Goal: Task Accomplishment & Management: Manage account settings

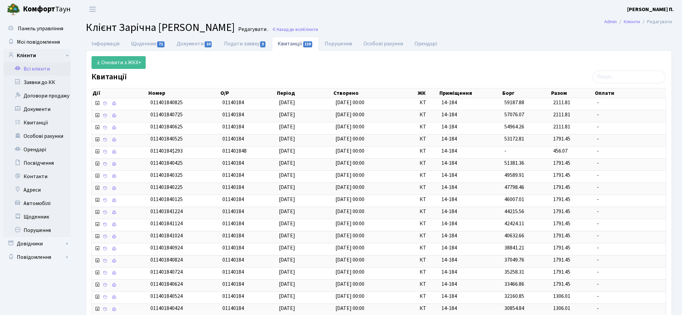
select select "25"
click at [21, 73] on link "Всі клієнти" at bounding box center [36, 68] width 67 height 13
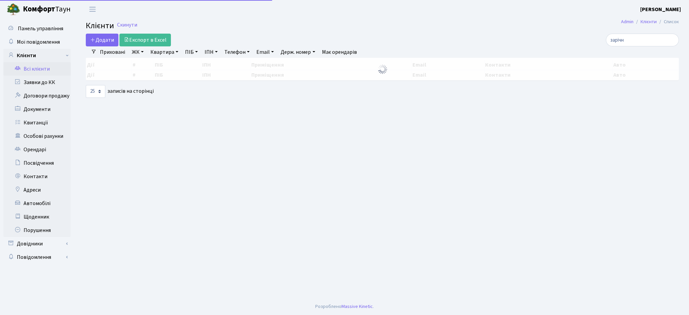
select select "25"
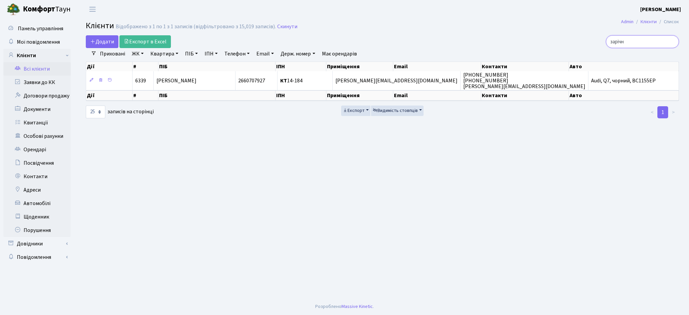
drag, startPoint x: 640, startPoint y: 40, endPoint x: 573, endPoint y: 34, distance: 67.6
click at [574, 35] on main "Admin Клієнти Список Клієнти Відображено з 1 по 1 з 1 записів (відфільтровано з…" at bounding box center [383, 159] width 614 height 280
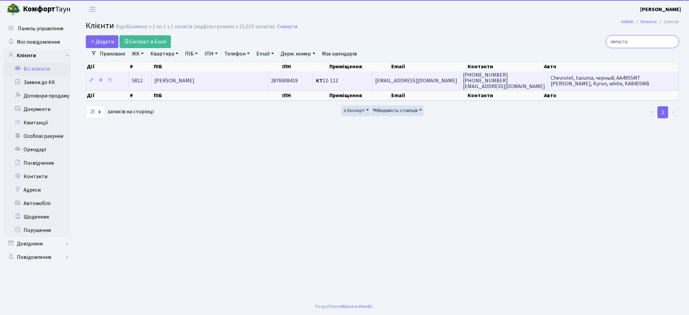
type input "легоста"
click at [251, 85] on td "[PERSON_NAME]" at bounding box center [210, 80] width 116 height 19
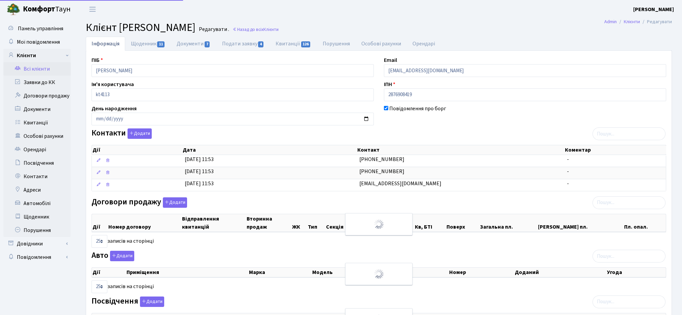
select select "25"
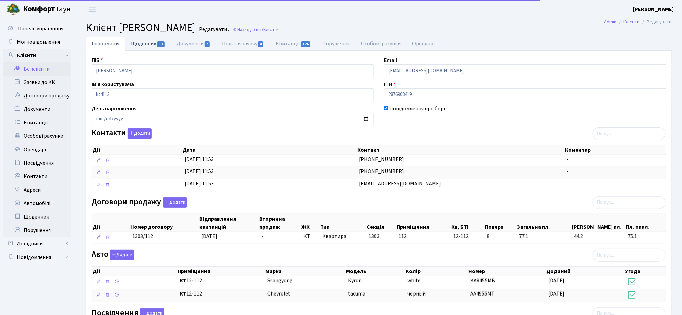
click at [144, 44] on link "Щоденник 11" at bounding box center [148, 44] width 46 height 14
select select "25"
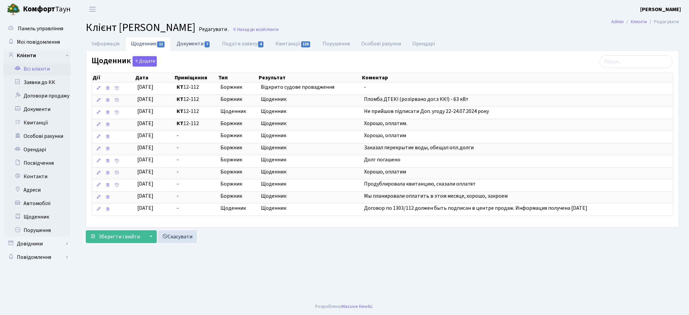
click at [202, 44] on link "Документи 7" at bounding box center [193, 44] width 45 height 14
select select "25"
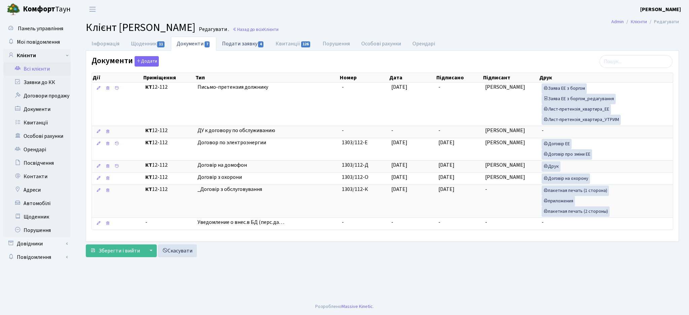
click at [242, 50] on link "Подати заявку 4" at bounding box center [243, 44] width 54 height 14
select select "25"
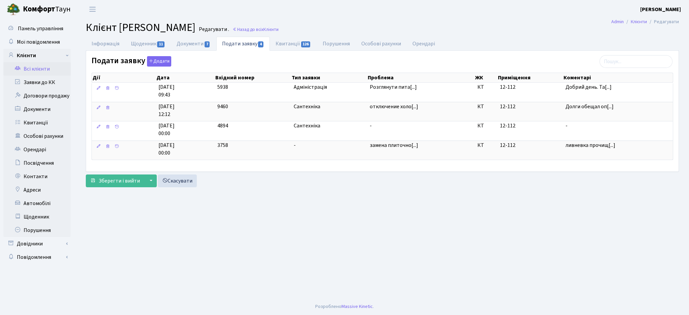
click at [269, 41] on link "Подати заявку 4" at bounding box center [243, 44] width 54 height 14
click at [286, 42] on link "Квитанції 126" at bounding box center [293, 44] width 47 height 14
select select "25"
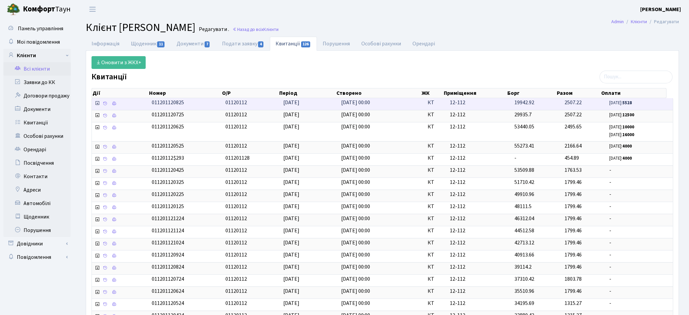
click at [96, 105] on icon at bounding box center [97, 103] width 5 height 5
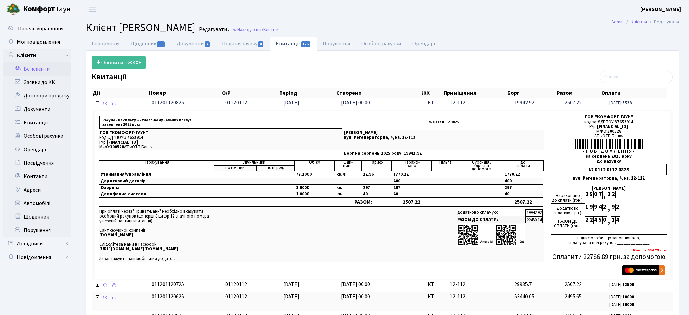
click at [95, 103] on icon at bounding box center [97, 103] width 5 height 5
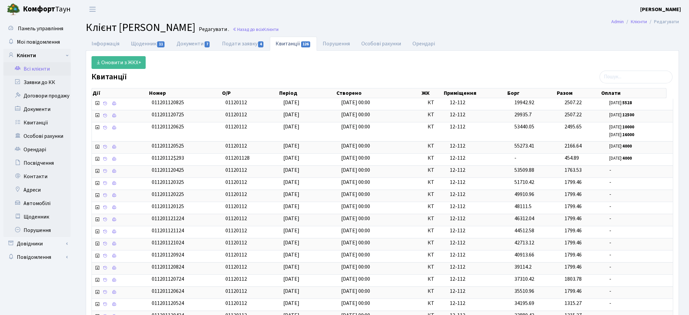
click at [184, 72] on div "Оновити з ЖКХ+ Квитанції Дії Номер О/Р Період Створено ЖК Приміщення Борг Дії" at bounding box center [383, 241] width 592 height 371
click at [198, 66] on div "Оновити з ЖКХ+" at bounding box center [383, 62] width 592 height 13
click at [112, 41] on link "Інформація" at bounding box center [105, 44] width 39 height 14
